Goal: Information Seeking & Learning: Learn about a topic

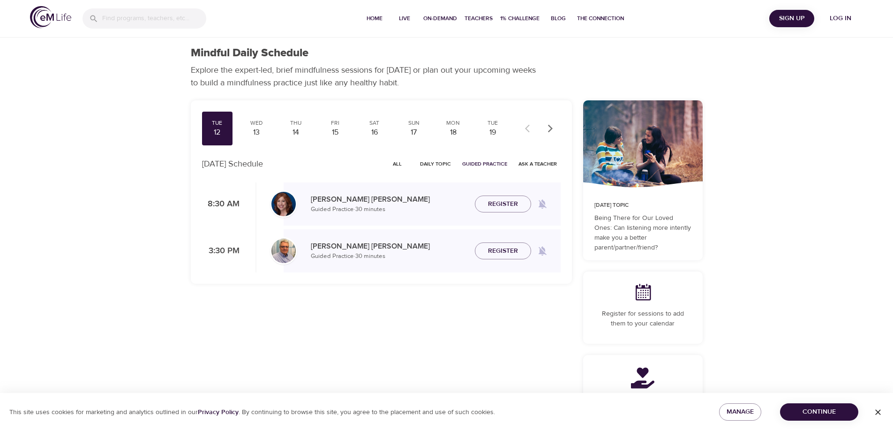
click at [843, 16] on span "Log in" at bounding box center [841, 19] width 38 height 12
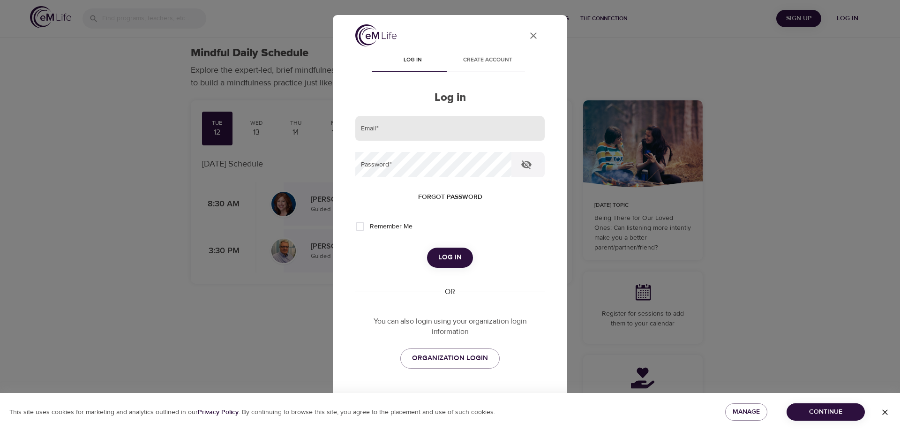
click at [421, 132] on input "email" at bounding box center [449, 128] width 189 height 25
type input "[EMAIL_ADDRESS][DOMAIN_NAME]"
click at [427, 248] on button "Log in" at bounding box center [450, 258] width 46 height 20
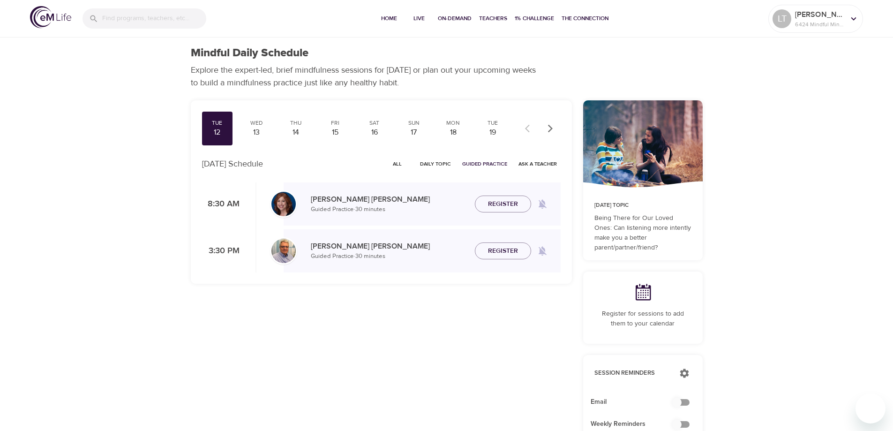
checkbox input "true"
click at [396, 165] on span "All" at bounding box center [397, 163] width 23 height 9
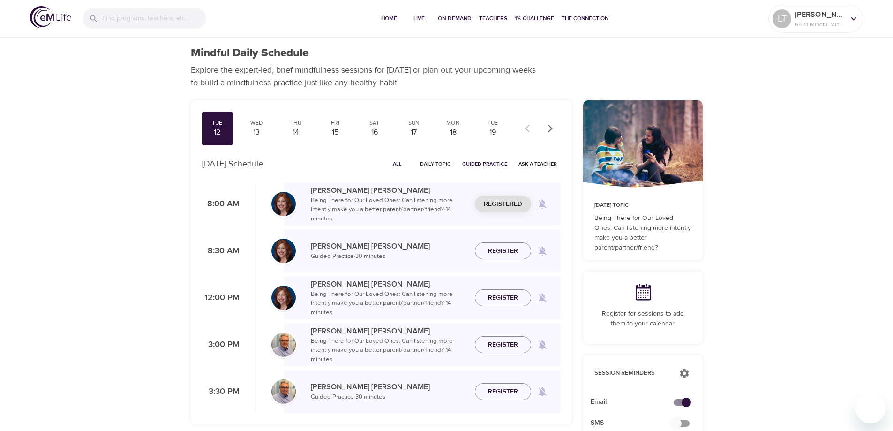
click at [395, 165] on span "All" at bounding box center [397, 163] width 23 height 9
click at [399, 162] on span "All" at bounding box center [397, 163] width 23 height 9
click at [400, 164] on span "All" at bounding box center [397, 163] width 23 height 9
click at [406, 162] on span "All" at bounding box center [397, 163] width 23 height 9
click at [396, 169] on button "All" at bounding box center [398, 164] width 30 height 15
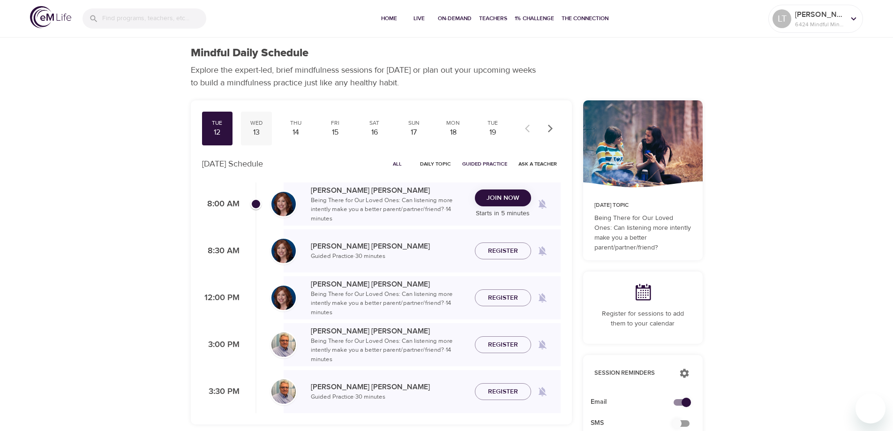
click at [257, 132] on div "13" at bounding box center [256, 132] width 23 height 11
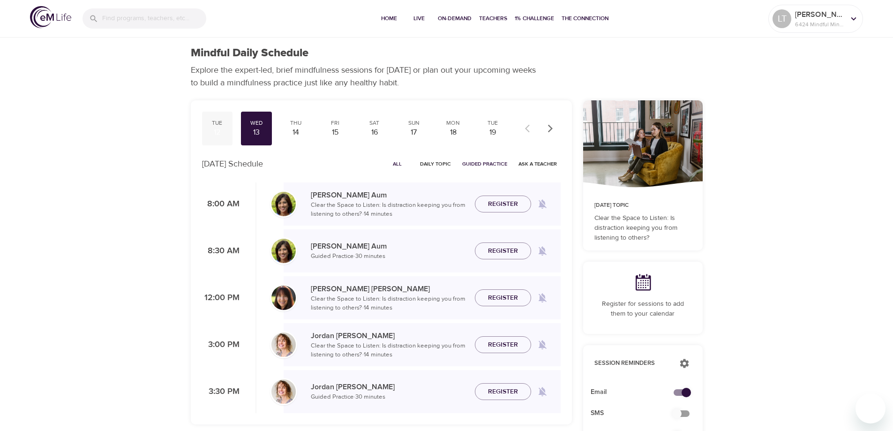
click at [217, 126] on div "Tue" at bounding box center [217, 123] width 23 height 8
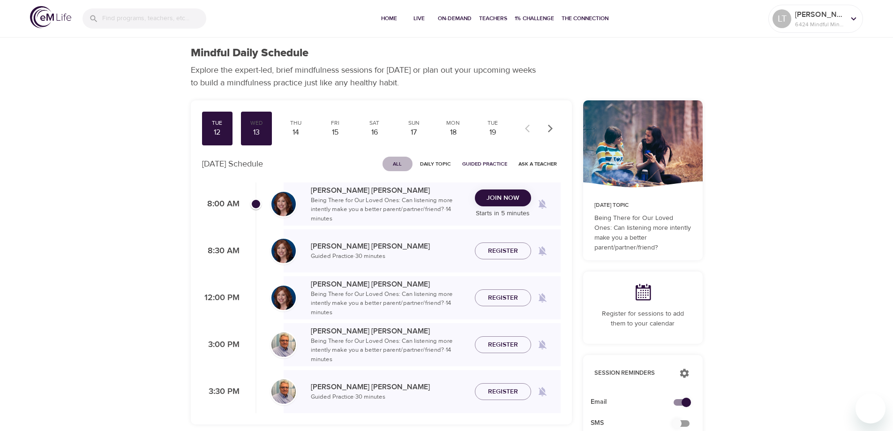
click at [402, 158] on button "All" at bounding box center [398, 164] width 30 height 15
click at [499, 202] on span "Join Now" at bounding box center [503, 198] width 33 height 12
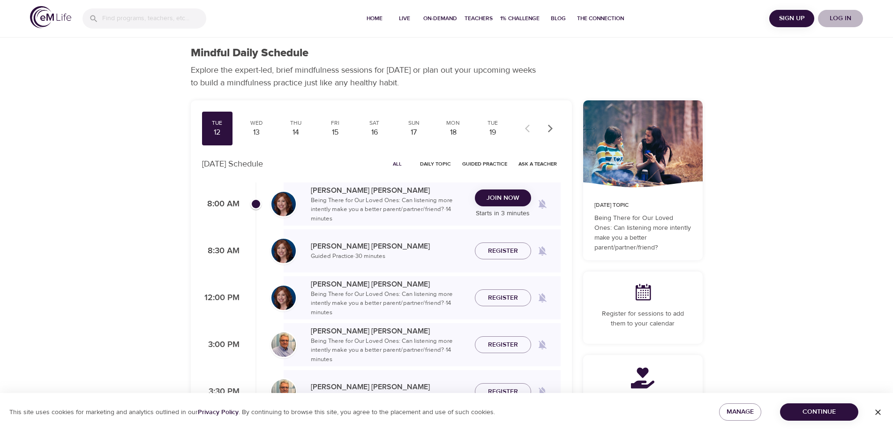
click at [843, 19] on span "Log in" at bounding box center [841, 19] width 38 height 12
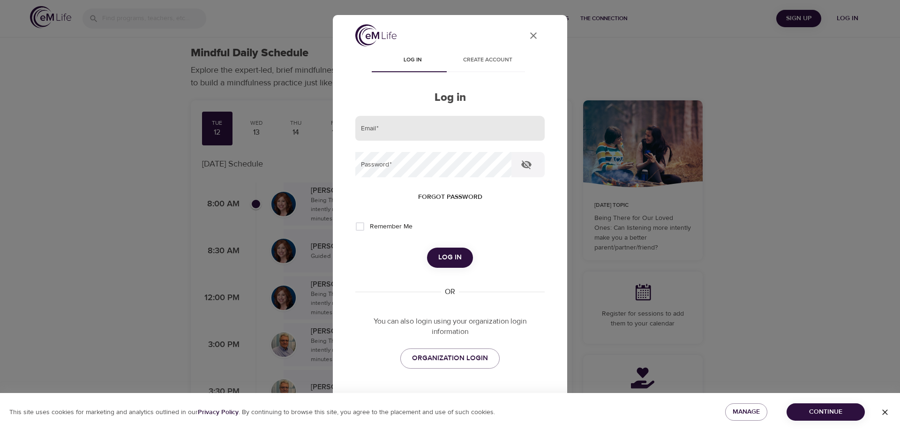
click at [414, 135] on input "email" at bounding box center [449, 128] width 189 height 25
type input "[EMAIL_ADDRESS][DOMAIN_NAME]"
click at [427, 248] on button "Log in" at bounding box center [450, 258] width 46 height 20
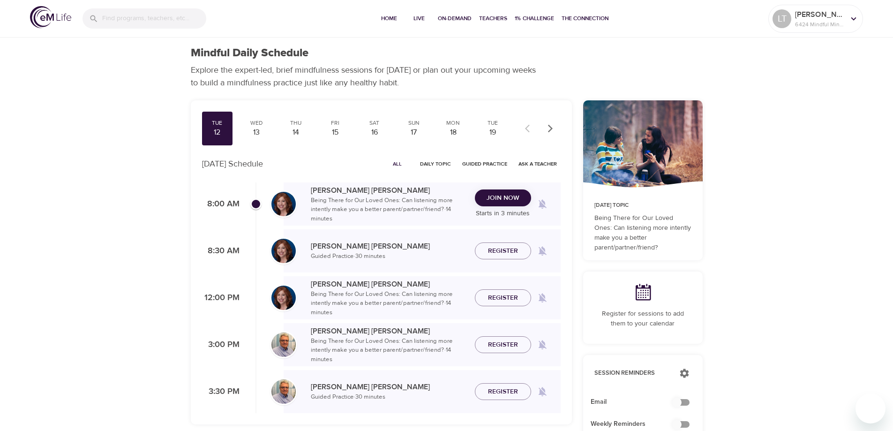
checkbox input "true"
click at [399, 166] on span "All" at bounding box center [397, 163] width 23 height 9
click at [502, 200] on span "Join Now" at bounding box center [503, 198] width 33 height 12
